Goal: Task Accomplishment & Management: Use online tool/utility

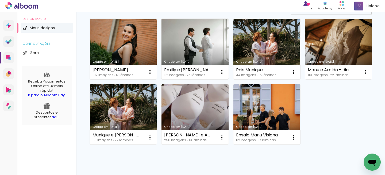
scroll to position [55, 0]
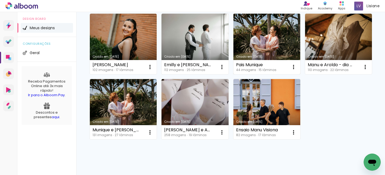
click at [263, 42] on link "Criado em [DATE]" at bounding box center [266, 44] width 67 height 60
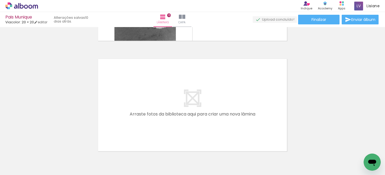
scroll to position [1669, 0]
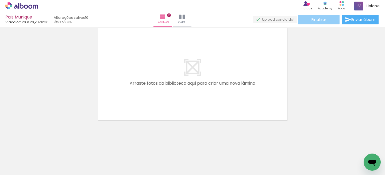
click at [314, 16] on paper-button "Finalizar" at bounding box center [318, 20] width 41 height 10
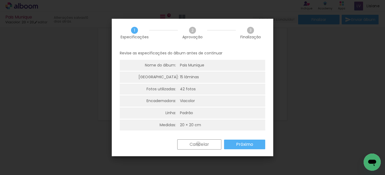
click at [0, 0] on slot "Cancelar" at bounding box center [0, 0] width 0 height 0
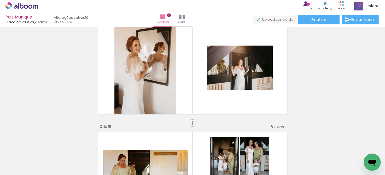
scroll to position [354, 0]
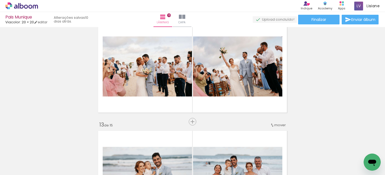
scroll to position [1240, 0]
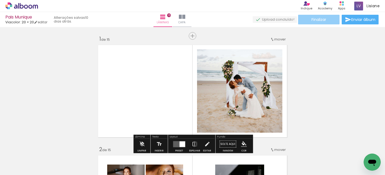
click at [314, 18] on span "Finalizar" at bounding box center [318, 20] width 15 height 4
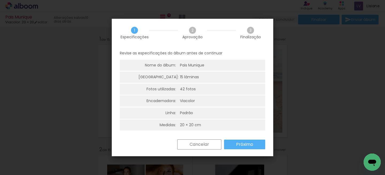
click at [0, 0] on slot "Próximo" at bounding box center [0, 0] width 0 height 0
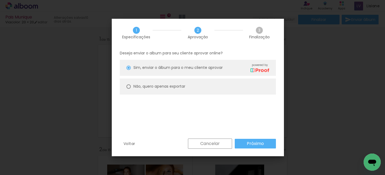
click at [150, 78] on paper-radio-group "Sim, enviar o álbum para o meu cliente aprovar powered by Não, quero apenas exp…" at bounding box center [198, 78] width 156 height 37
click at [150, 82] on paper-radio-button "Não, quero apenas exportar" at bounding box center [198, 86] width 156 height 16
type paper-radio-button "on"
click at [0, 0] on slot "Próximo" at bounding box center [0, 0] width 0 height 0
type input "Alta, 300 DPI"
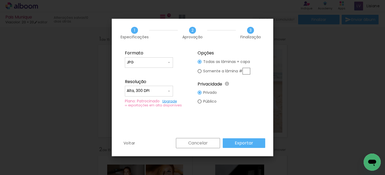
click at [0, 0] on slot "Exportar" at bounding box center [0, 0] width 0 height 0
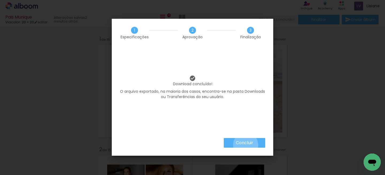
click at [0, 0] on slot "Concluir" at bounding box center [0, 0] width 0 height 0
